Goal: Information Seeking & Learning: Learn about a topic

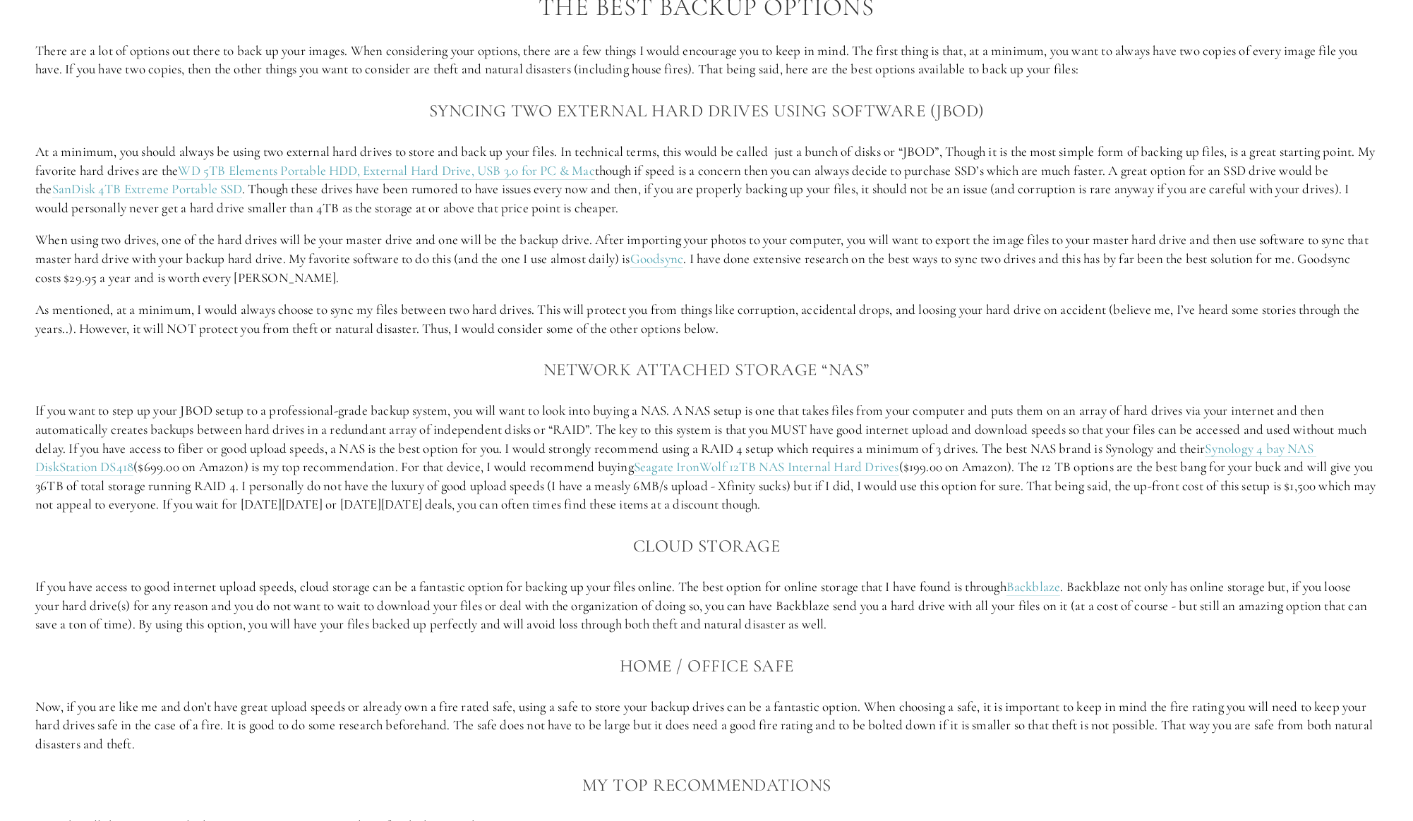
scroll to position [1577, 0]
click at [763, 491] on p "If you want to step up your JBOD setup to a professional-grade backup system, y…" at bounding box center [706, 462] width 1342 height 113
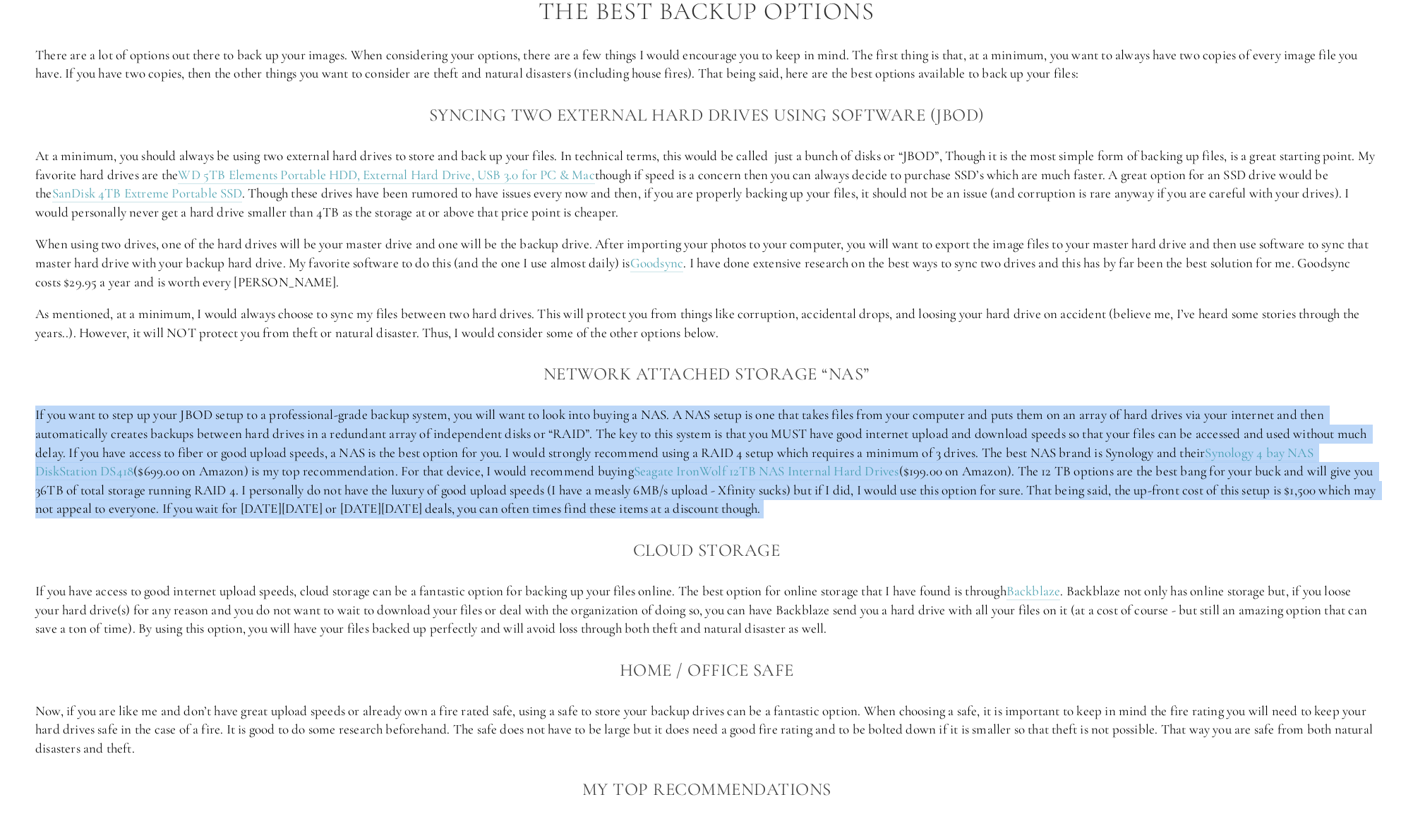
click at [763, 491] on p "If you want to step up your JBOD setup to a professional-grade backup system, y…" at bounding box center [706, 462] width 1342 height 113
click at [870, 500] on p "If you want to step up your JBOD setup to a professional-grade backup system, y…" at bounding box center [706, 462] width 1342 height 113
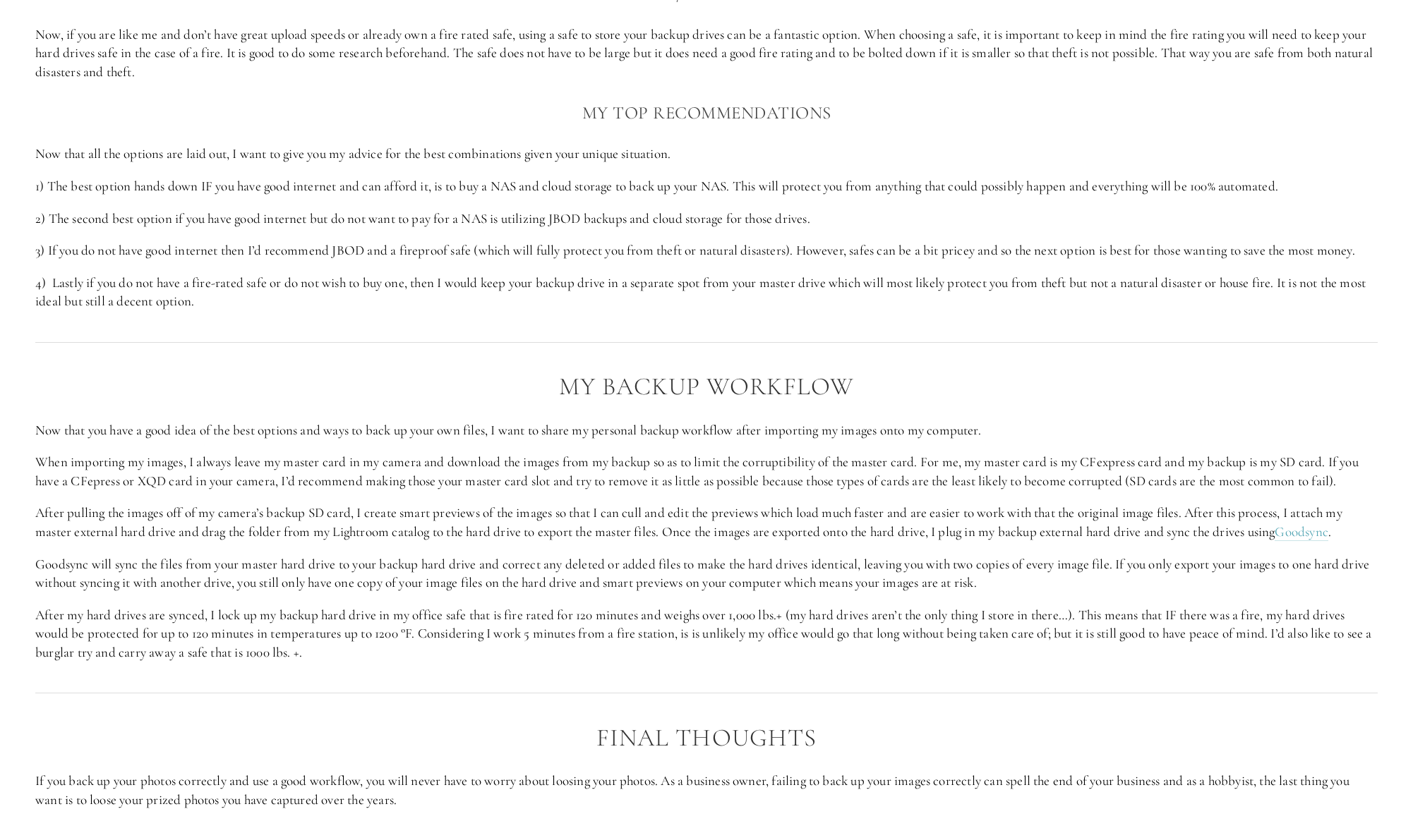
scroll to position [2255, 0]
click at [454, 243] on p "3) If you do not have good internet then I’d recommend JBOD and a fireproof saf…" at bounding box center [706, 249] width 1342 height 19
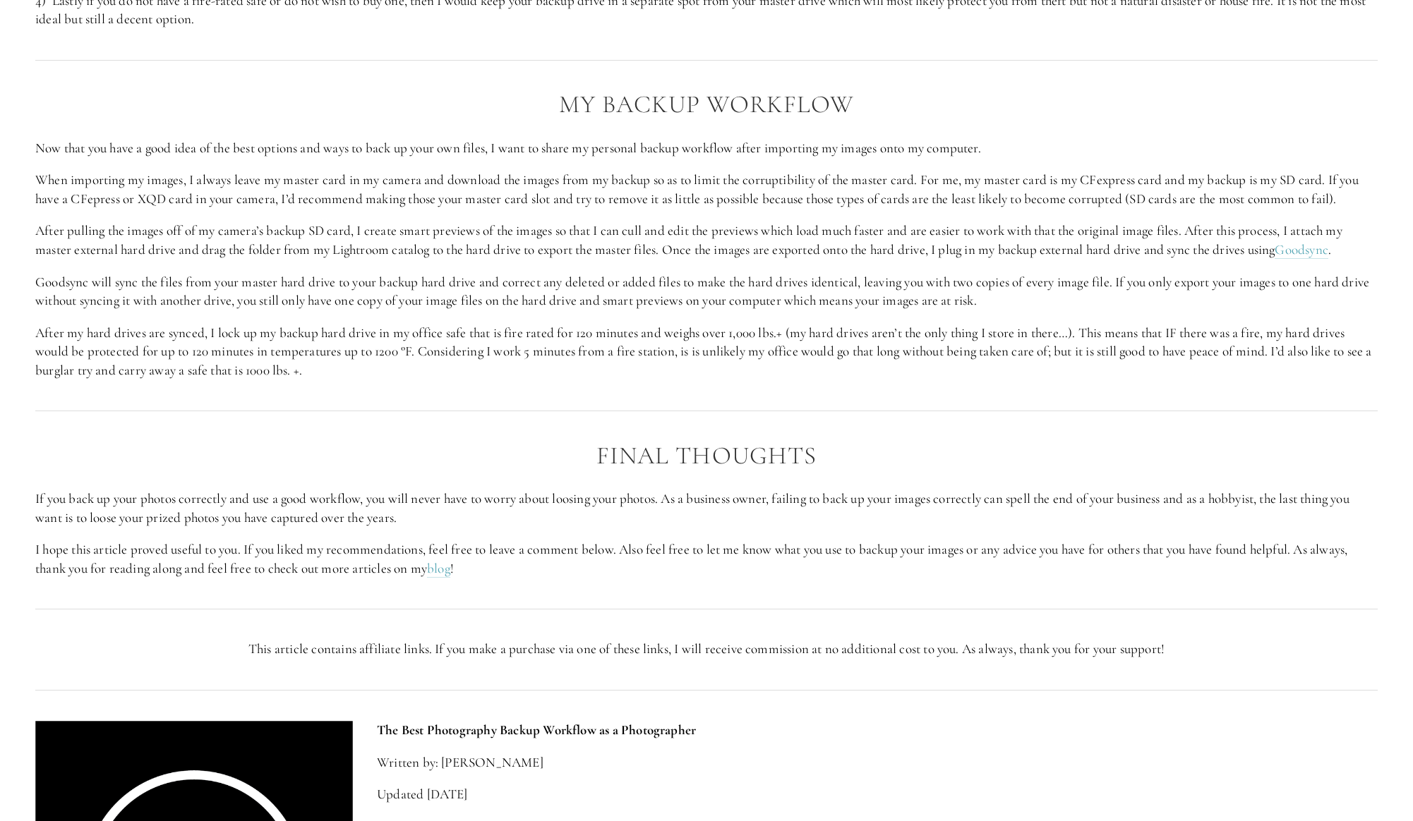
scroll to position [2537, 0]
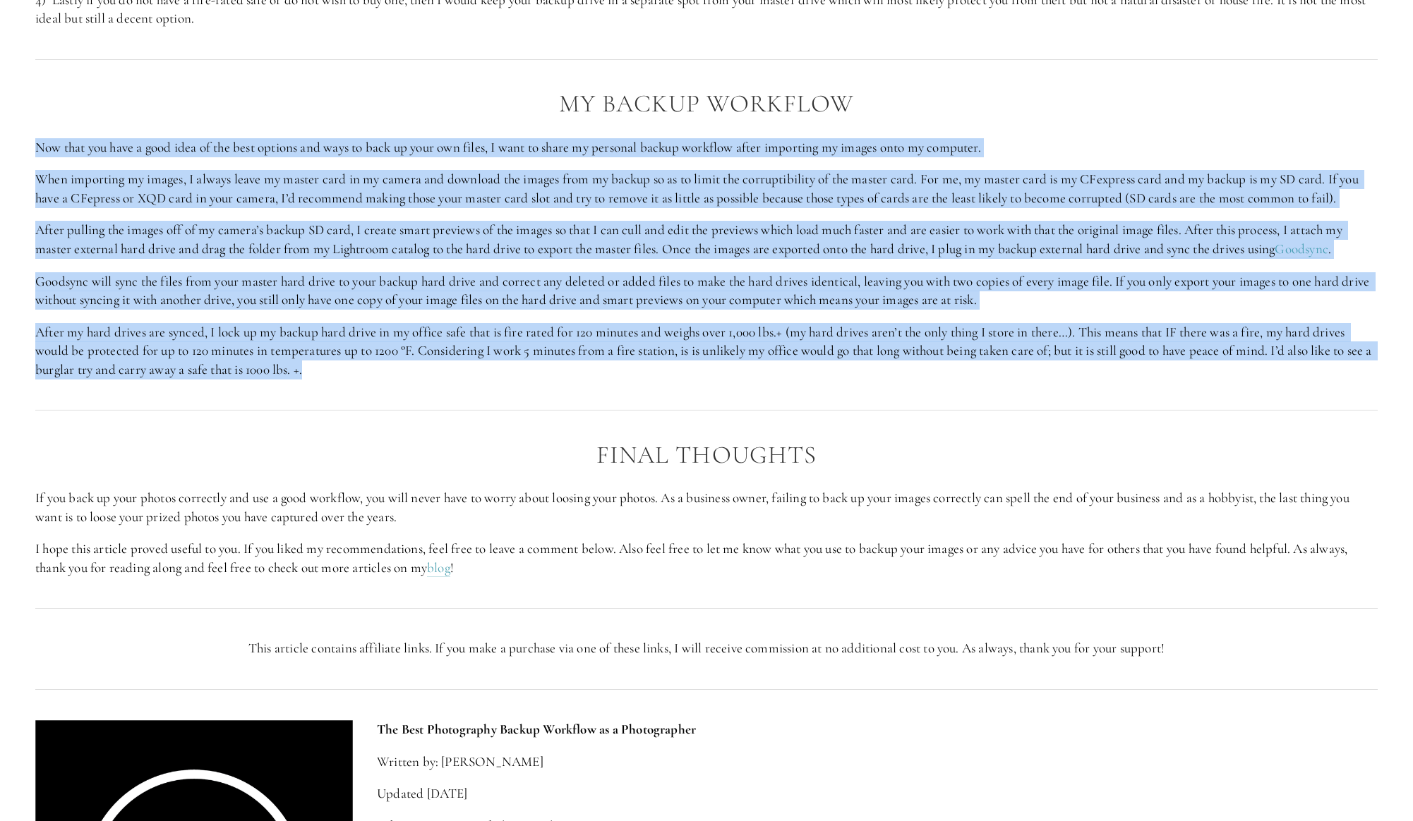
drag, startPoint x: 35, startPoint y: 140, endPoint x: 779, endPoint y: 397, distance: 787.2
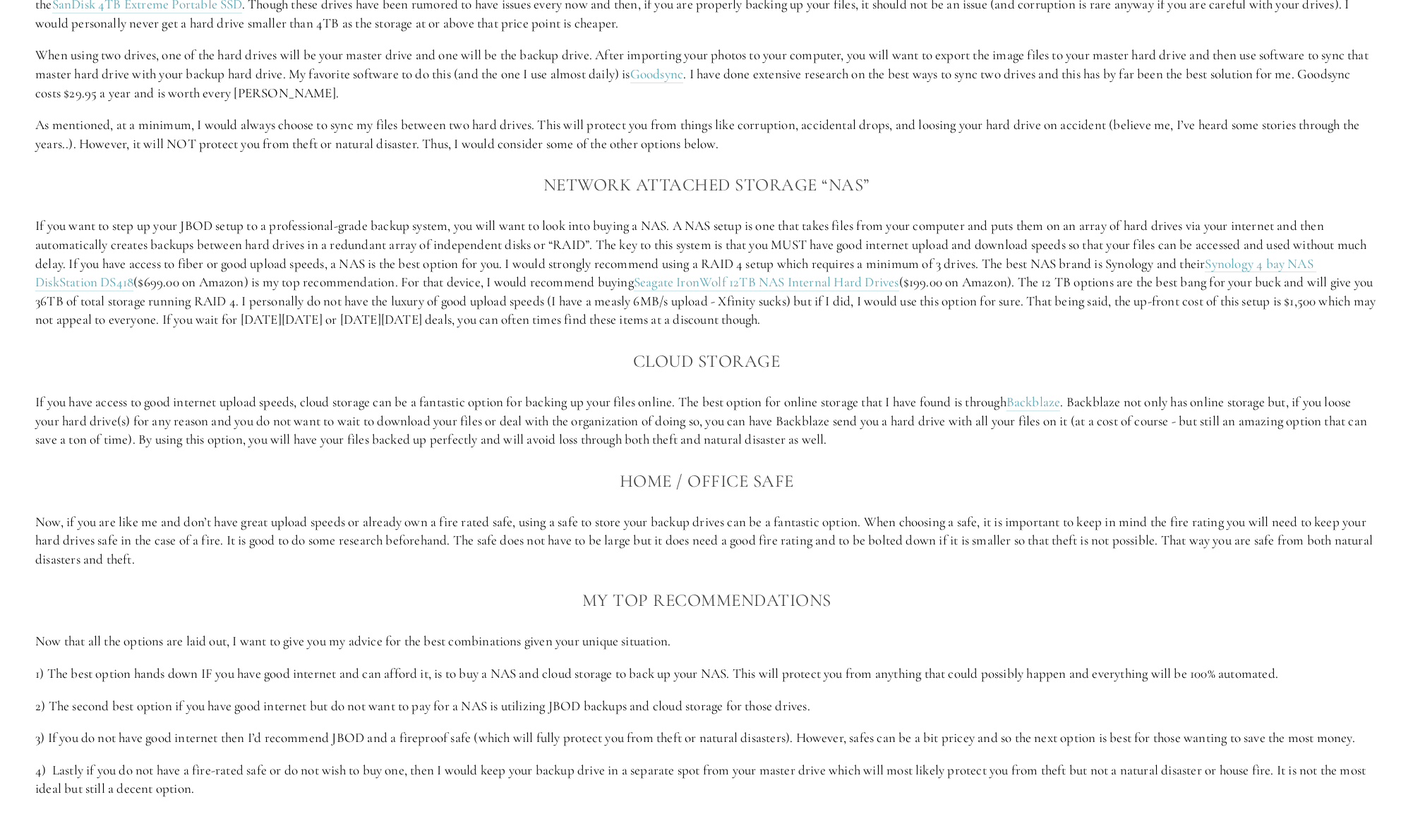
scroll to position [1404, 0]
